Goal: Task Accomplishment & Management: Use online tool/utility

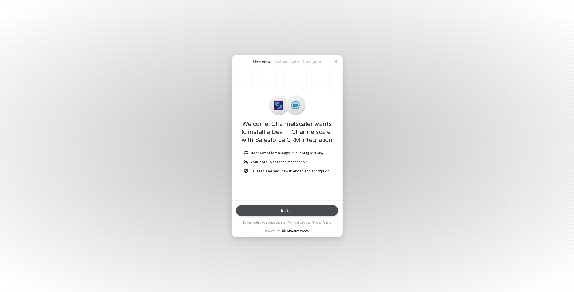
click at [286, 206] on button "Install" at bounding box center [287, 210] width 102 height 11
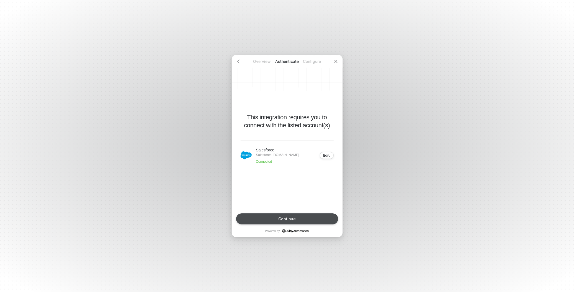
click at [297, 215] on button "Continue" at bounding box center [287, 219] width 102 height 11
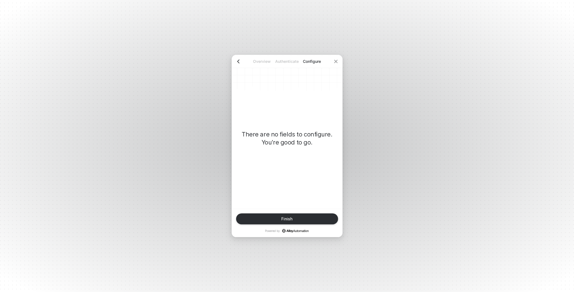
click at [240, 63] on icon "icon-arrow-left" at bounding box center [238, 61] width 4 height 4
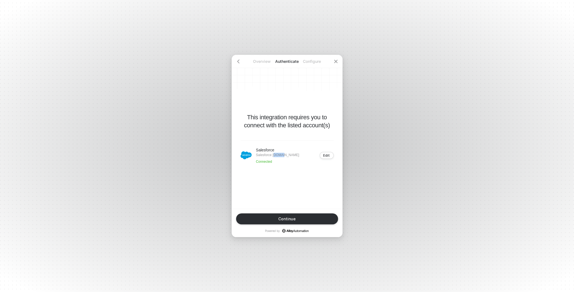
drag, startPoint x: 273, startPoint y: 153, endPoint x: 284, endPoint y: 153, distance: 11.1
click at [284, 153] on p "Salesforce [DOMAIN_NAME]" at bounding box center [277, 155] width 43 height 4
click at [283, 160] on div "Salesforce Salesforce [DOMAIN_NAME] Connected" at bounding box center [277, 155] width 43 height 17
click at [329, 153] on div "Edit" at bounding box center [326, 155] width 7 height 4
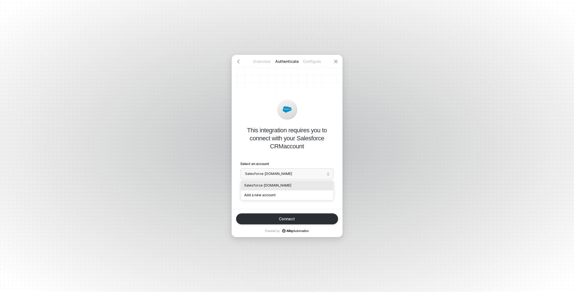
click at [312, 175] on span "Salesforce [DOMAIN_NAME]" at bounding box center [287, 174] width 84 height 8
click at [290, 195] on div "Add a new account" at bounding box center [287, 195] width 86 height 5
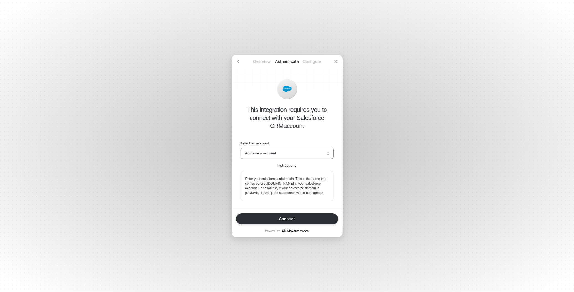
scroll to position [55, 0]
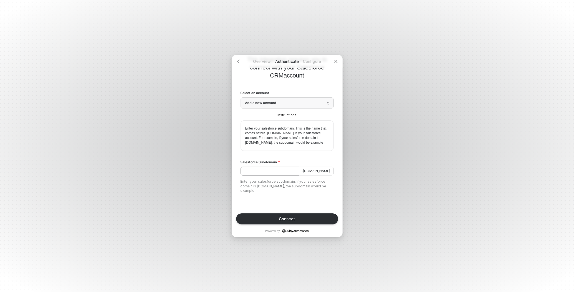
click at [268, 168] on input "Salesforce Subdomain" at bounding box center [269, 171] width 59 height 9
paste input "dd0000000hu4ueau-dev-ed"
type input "dd0000000hu4ueau-dev-ed"
click at [293, 219] on div "Connect" at bounding box center [287, 219] width 16 height 4
